Goal: Transaction & Acquisition: Purchase product/service

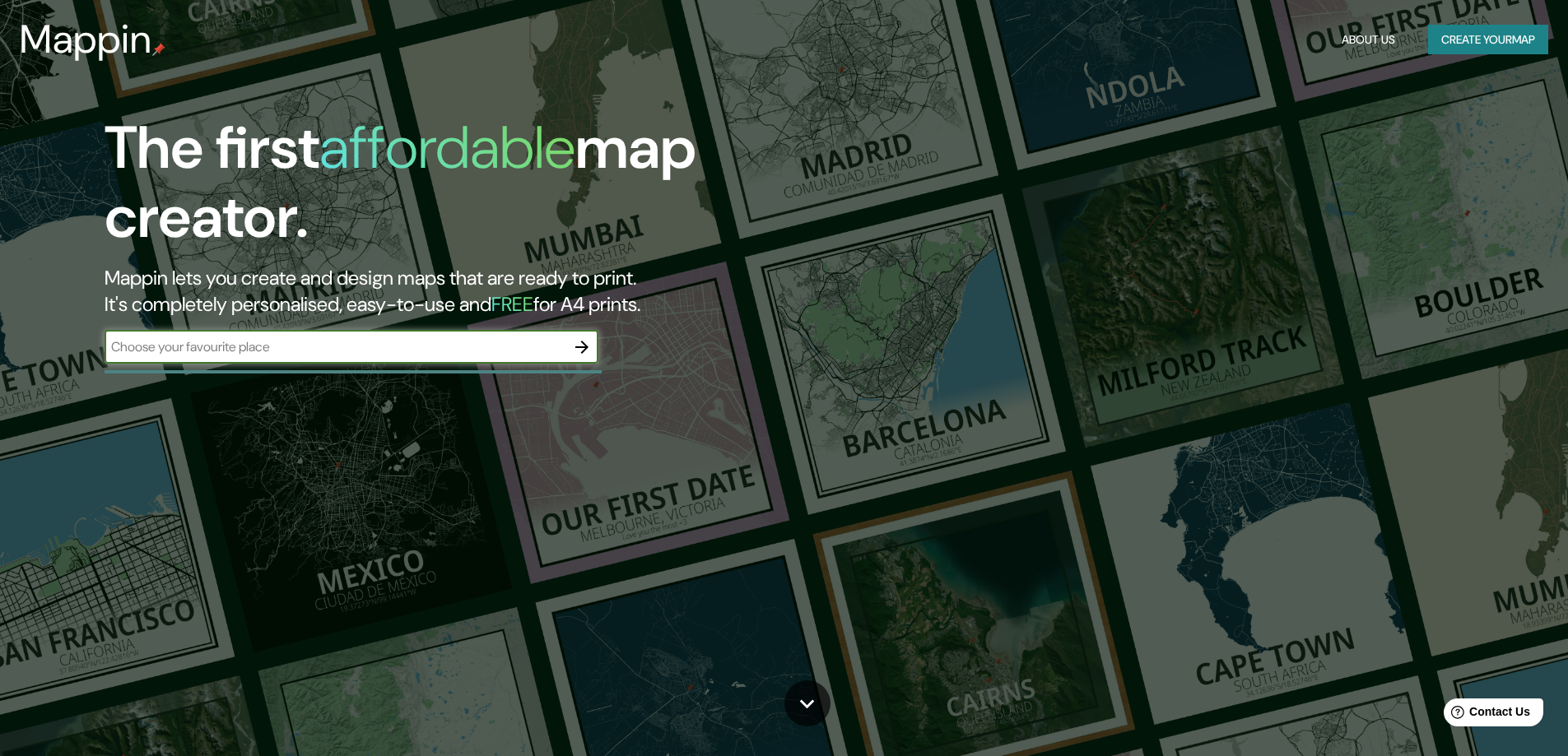
click at [495, 356] on input "text" at bounding box center [335, 346] width 461 height 19
type input "PACHACAMAC"
click at [575, 351] on icon "button" at bounding box center [581, 347] width 20 height 20
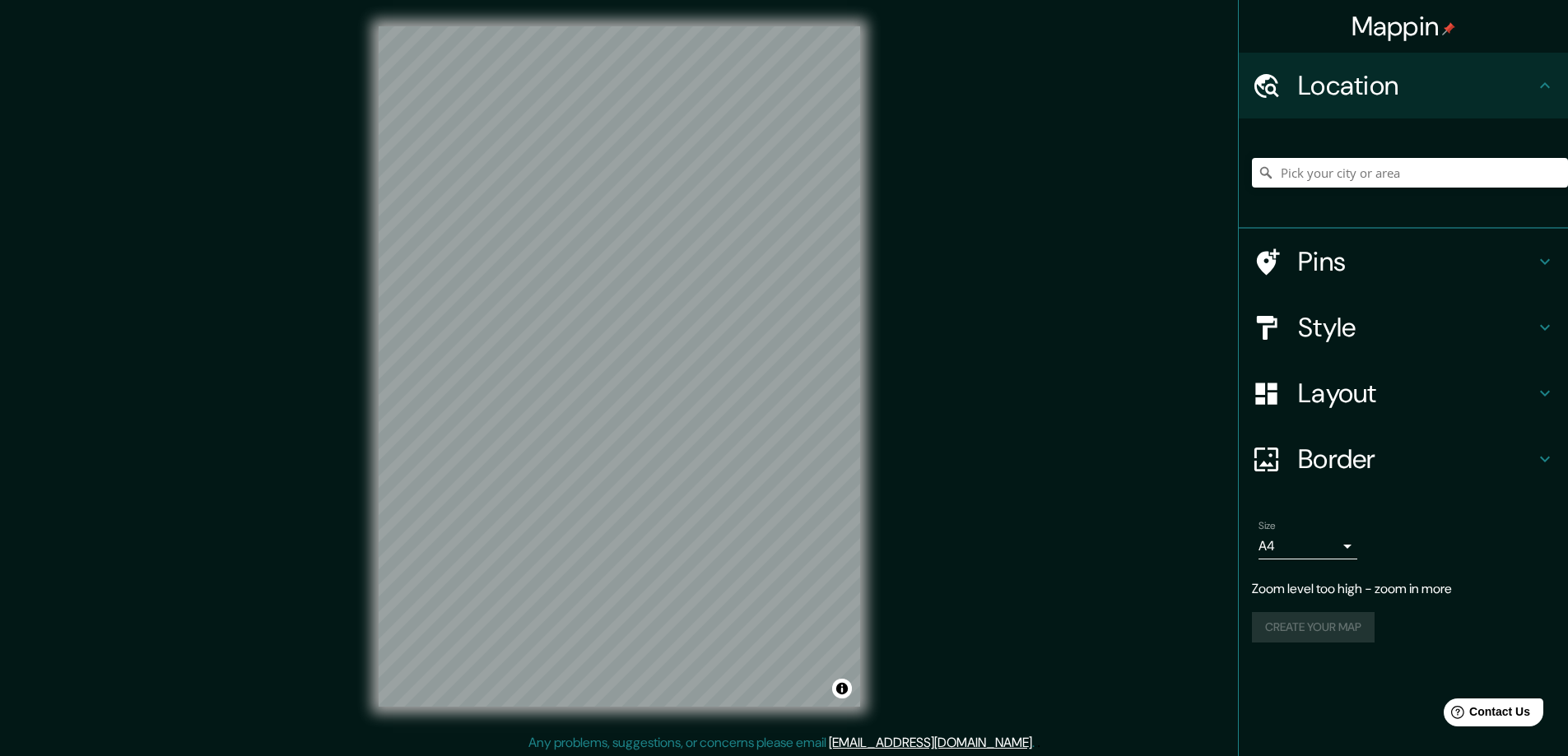
click at [887, 454] on div "Mappin Location Pins Style Layout Border Choose a border. Hint : you can make l…" at bounding box center [784, 380] width 1568 height 760
click at [1336, 542] on body "Mappin Location Pins Style Layout Border Choose a border. Hint : you can make l…" at bounding box center [784, 378] width 1568 height 756
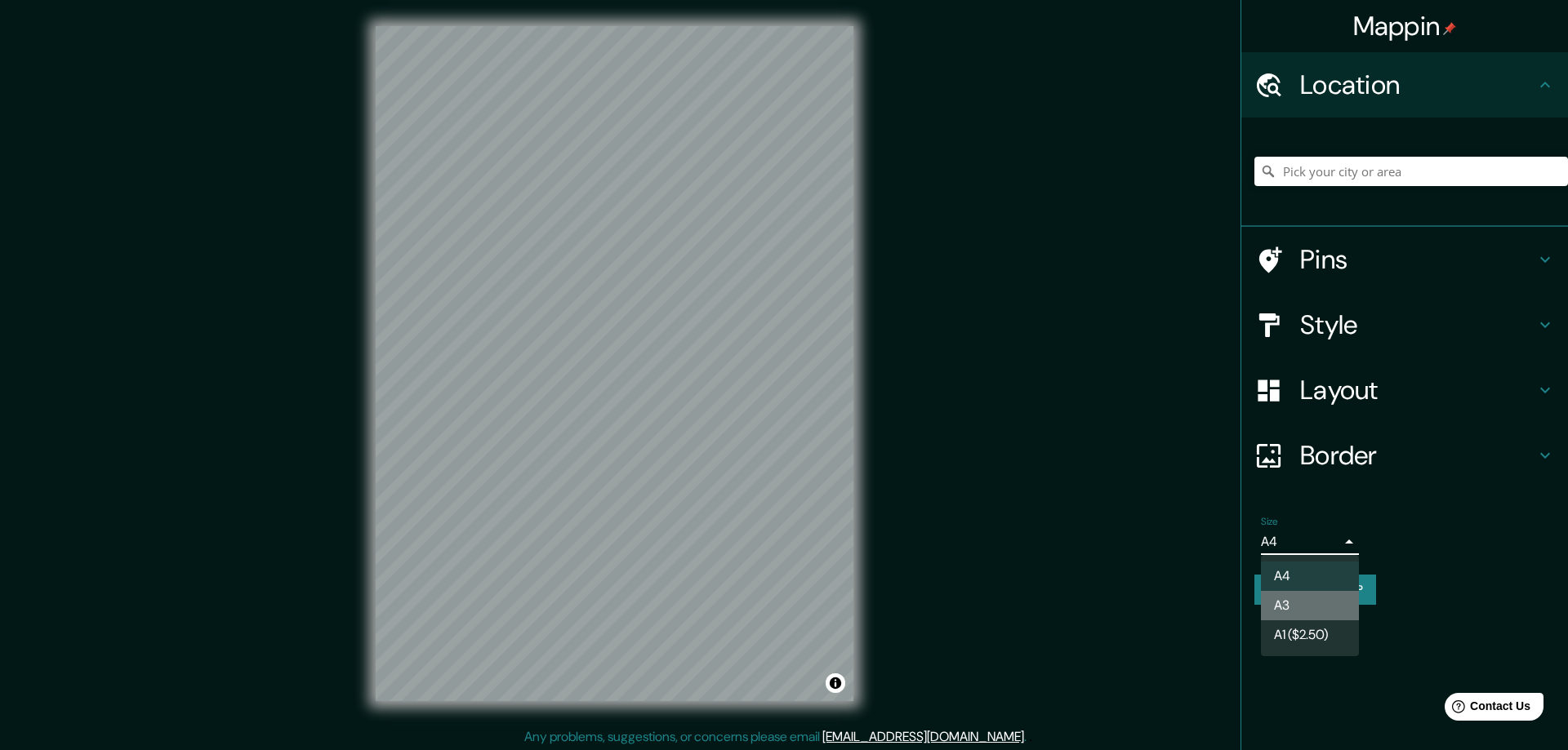
click at [1315, 609] on li "A3" at bounding box center [1310, 605] width 98 height 29
type input "a4"
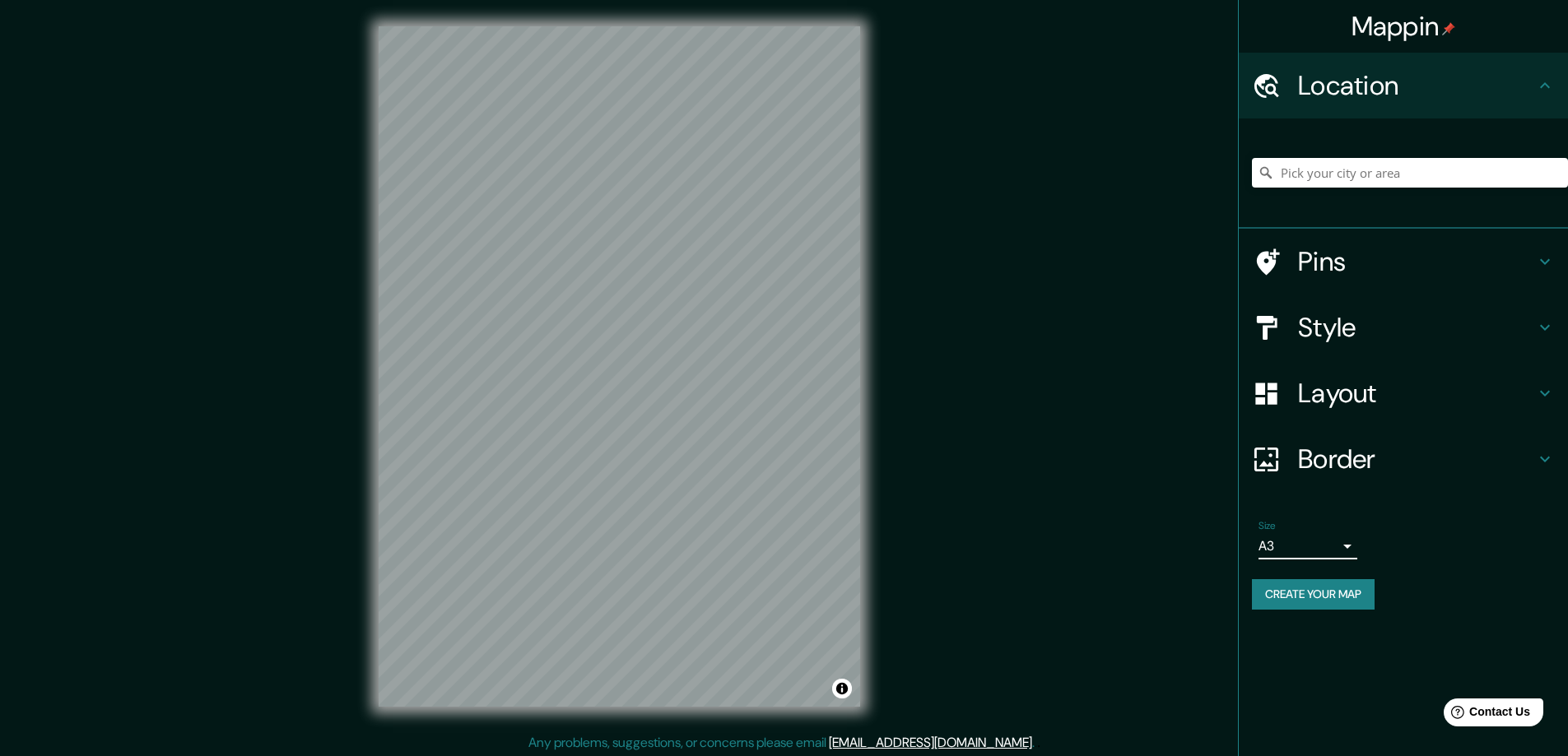
click at [1326, 548] on body "Mappin Location Pins Style Layout Border Choose a border. Hint : you can make l…" at bounding box center [784, 378] width 1568 height 756
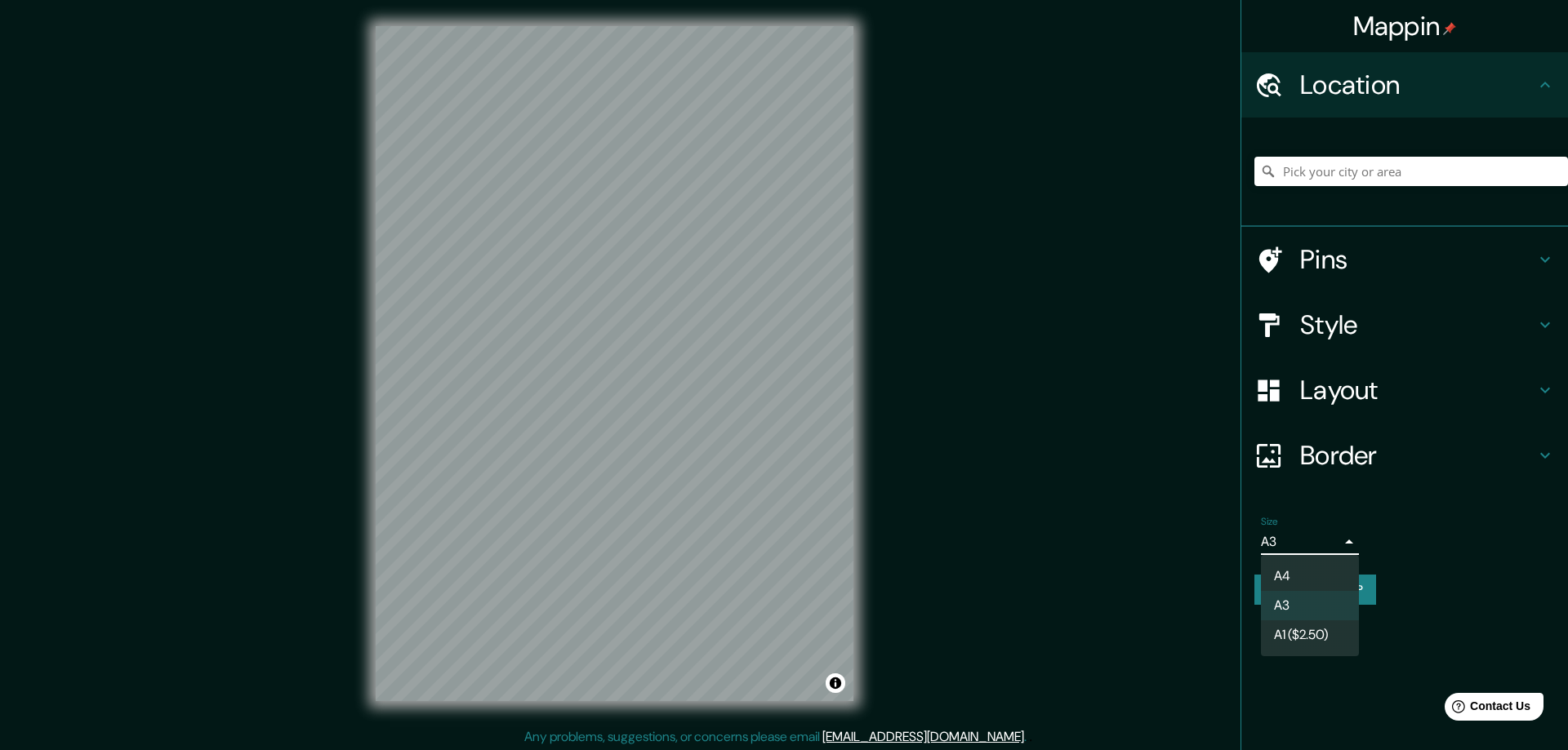
click at [1342, 454] on div at bounding box center [784, 375] width 1568 height 750
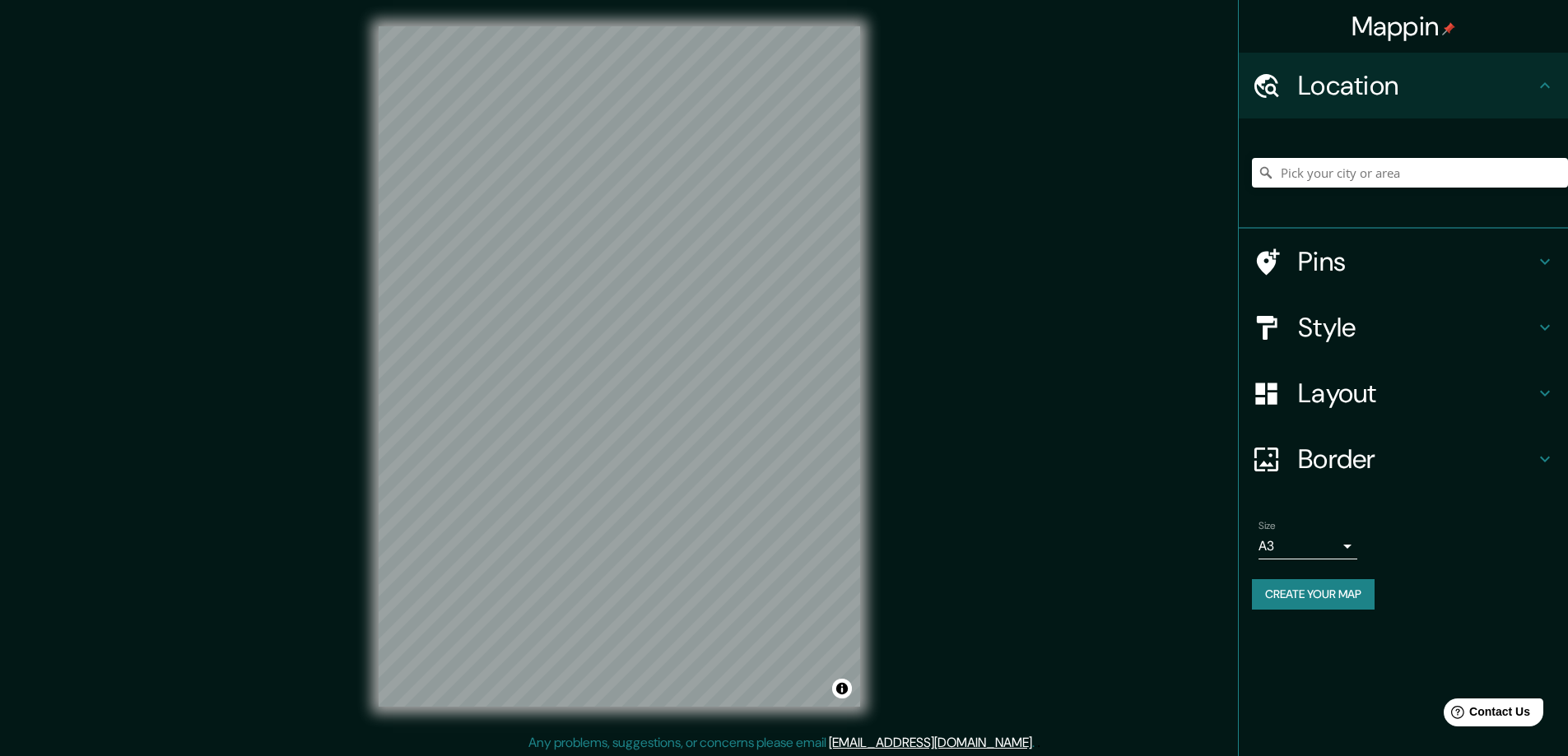
click at [1383, 332] on h4 "Style" at bounding box center [1416, 328] width 237 height 33
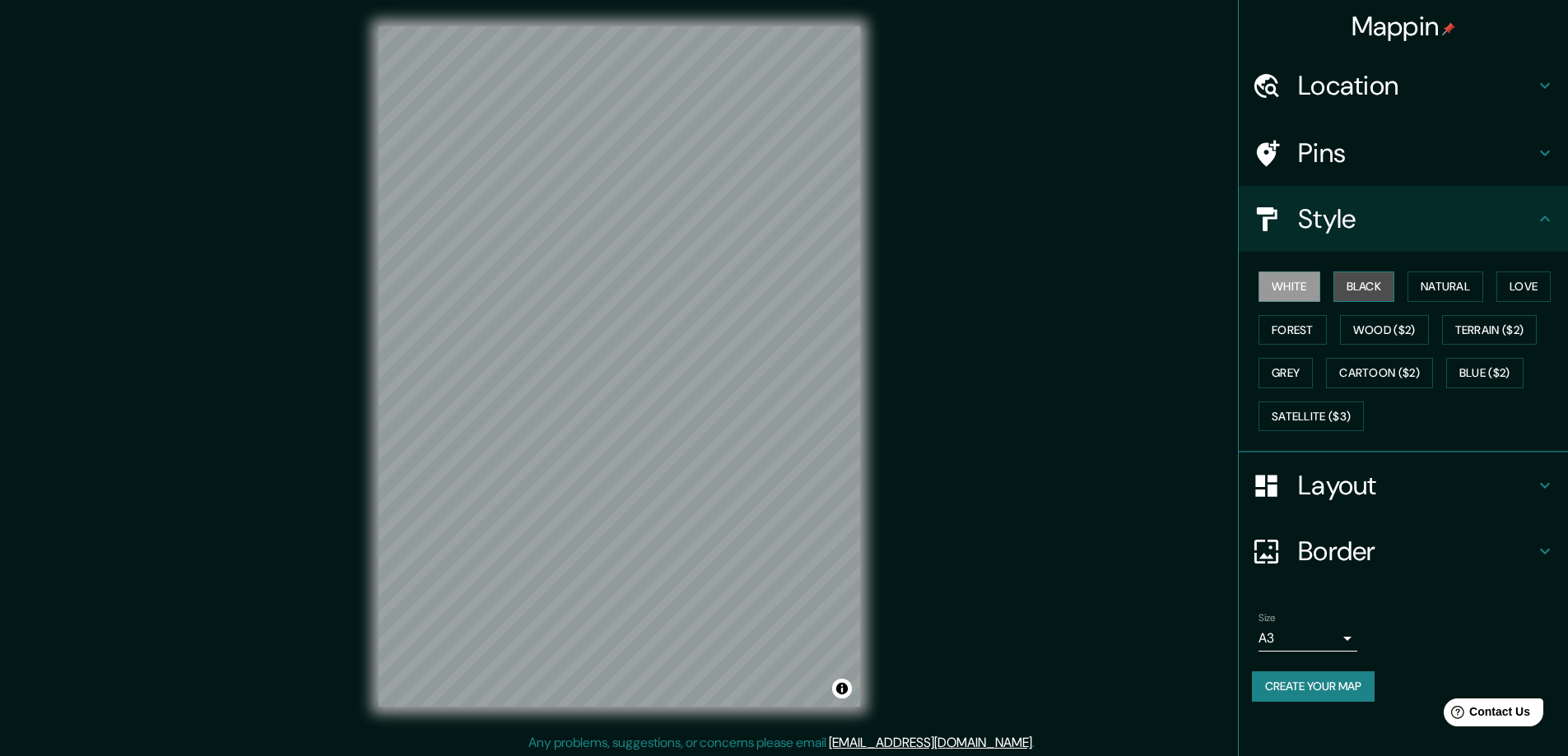
click at [1379, 290] on button "Black" at bounding box center [1364, 287] width 62 height 31
click at [1449, 289] on button "Natural" at bounding box center [1446, 287] width 76 height 31
click at [1521, 285] on button "Love" at bounding box center [1523, 287] width 54 height 31
click at [1276, 331] on button "Forest" at bounding box center [1293, 330] width 68 height 31
click at [1365, 281] on button "Black" at bounding box center [1364, 287] width 62 height 31
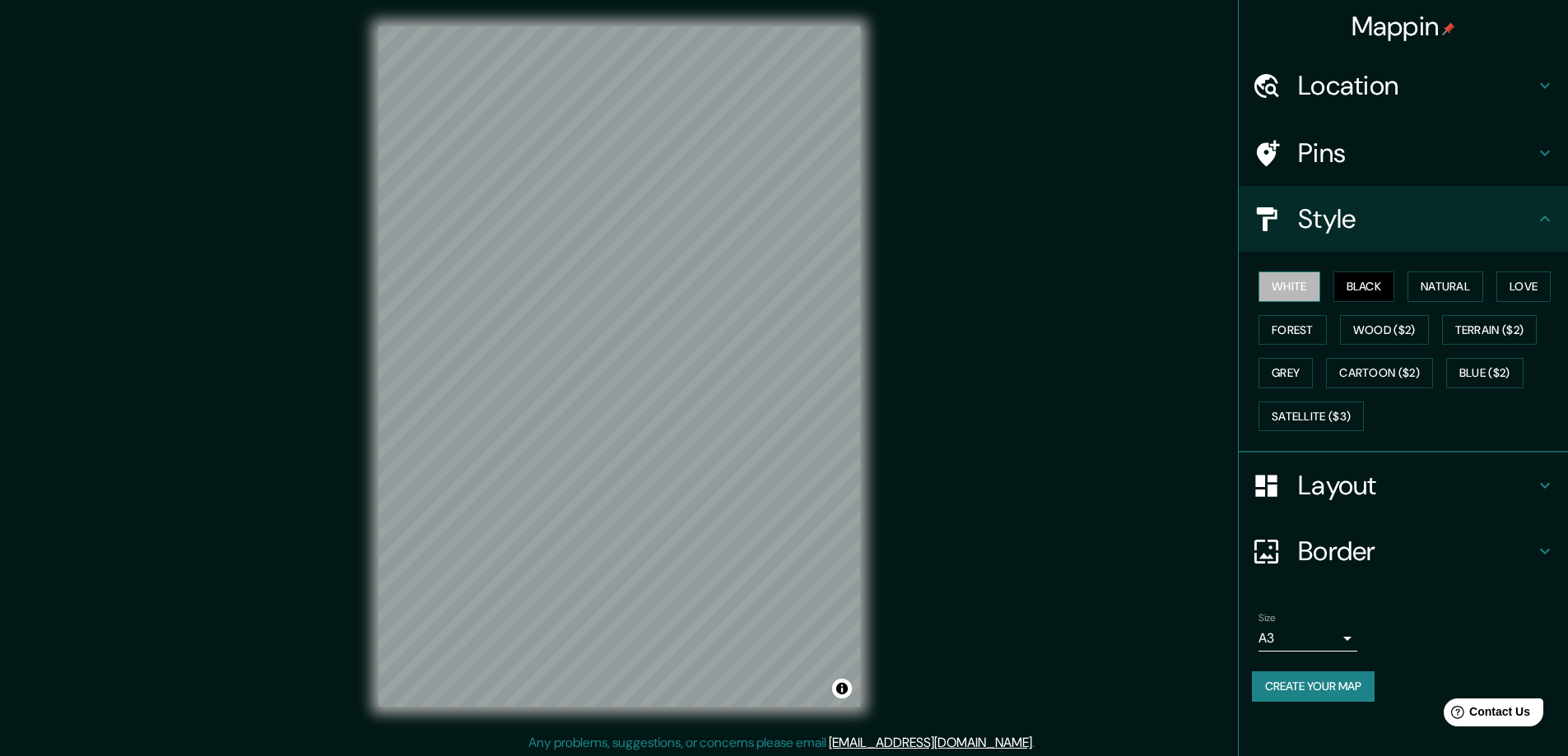
click at [1304, 274] on button "White" at bounding box center [1289, 287] width 62 height 31
